Goal: Information Seeking & Learning: Learn about a topic

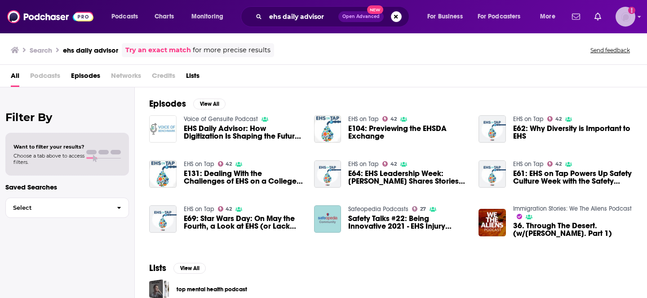
click at [623, 22] on img "Logged in as Marketing09" at bounding box center [626, 17] width 20 height 20
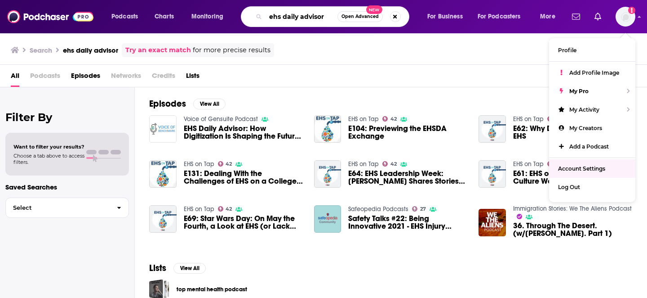
click at [309, 20] on input "ehs daily advisor" at bounding box center [302, 16] width 72 height 14
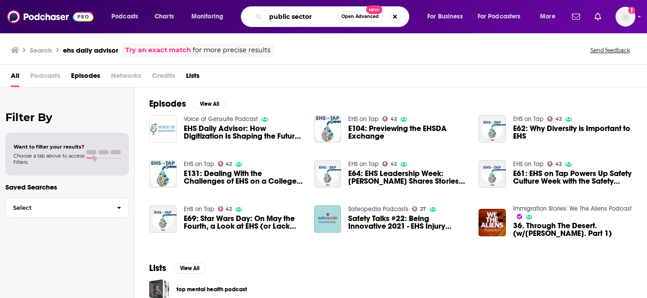
type input "public sector"
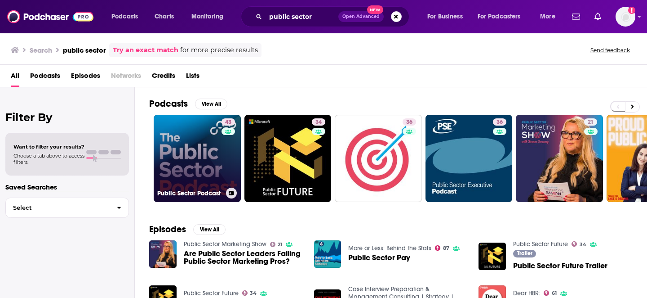
click at [204, 193] on h3 "Public Sector Podcast" at bounding box center [189, 193] width 65 height 8
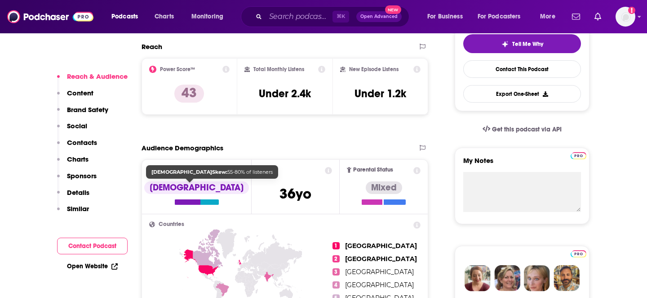
scroll to position [254, 0]
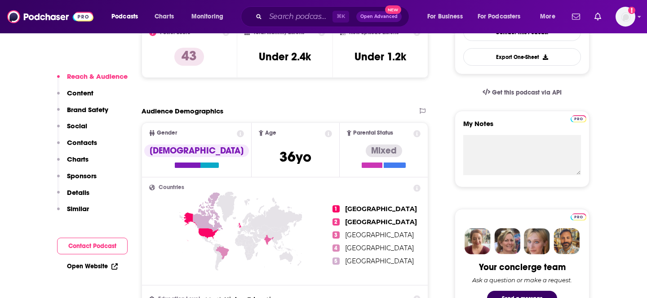
click at [83, 89] on p "Content" at bounding box center [80, 93] width 27 height 9
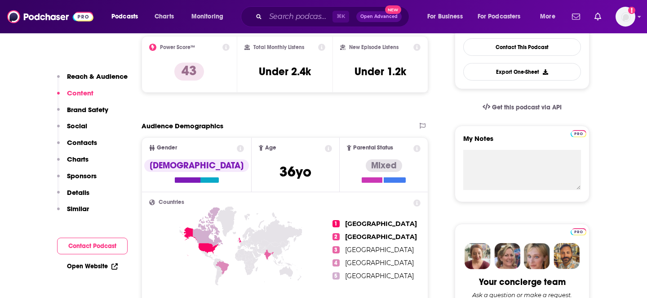
scroll to position [0, 0]
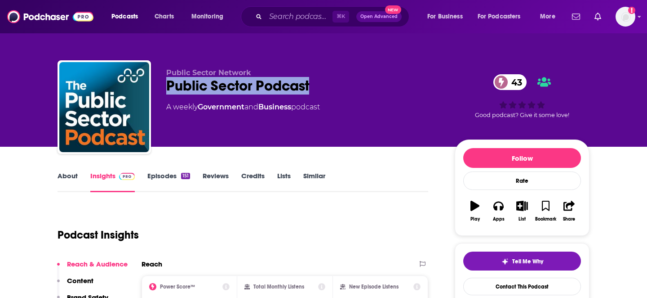
drag, startPoint x: 167, startPoint y: 84, endPoint x: 325, endPoint y: 86, distance: 157.3
click at [325, 86] on div "Public Sector Podcast 43" at bounding box center [303, 86] width 274 height 18
